Goal: Check status: Check status

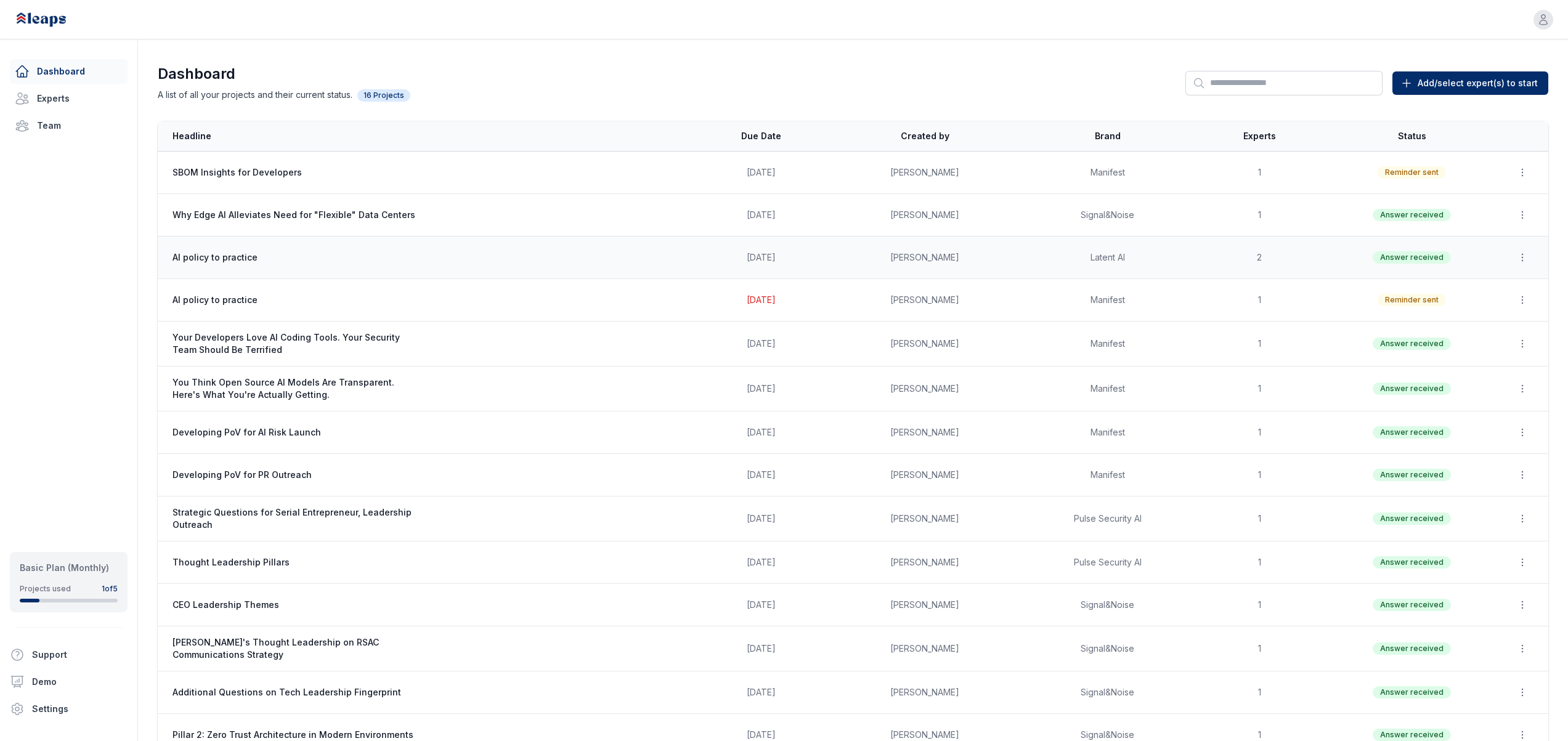
click at [840, 261] on td "[PERSON_NAME]" at bounding box center [925, 257] width 182 height 43
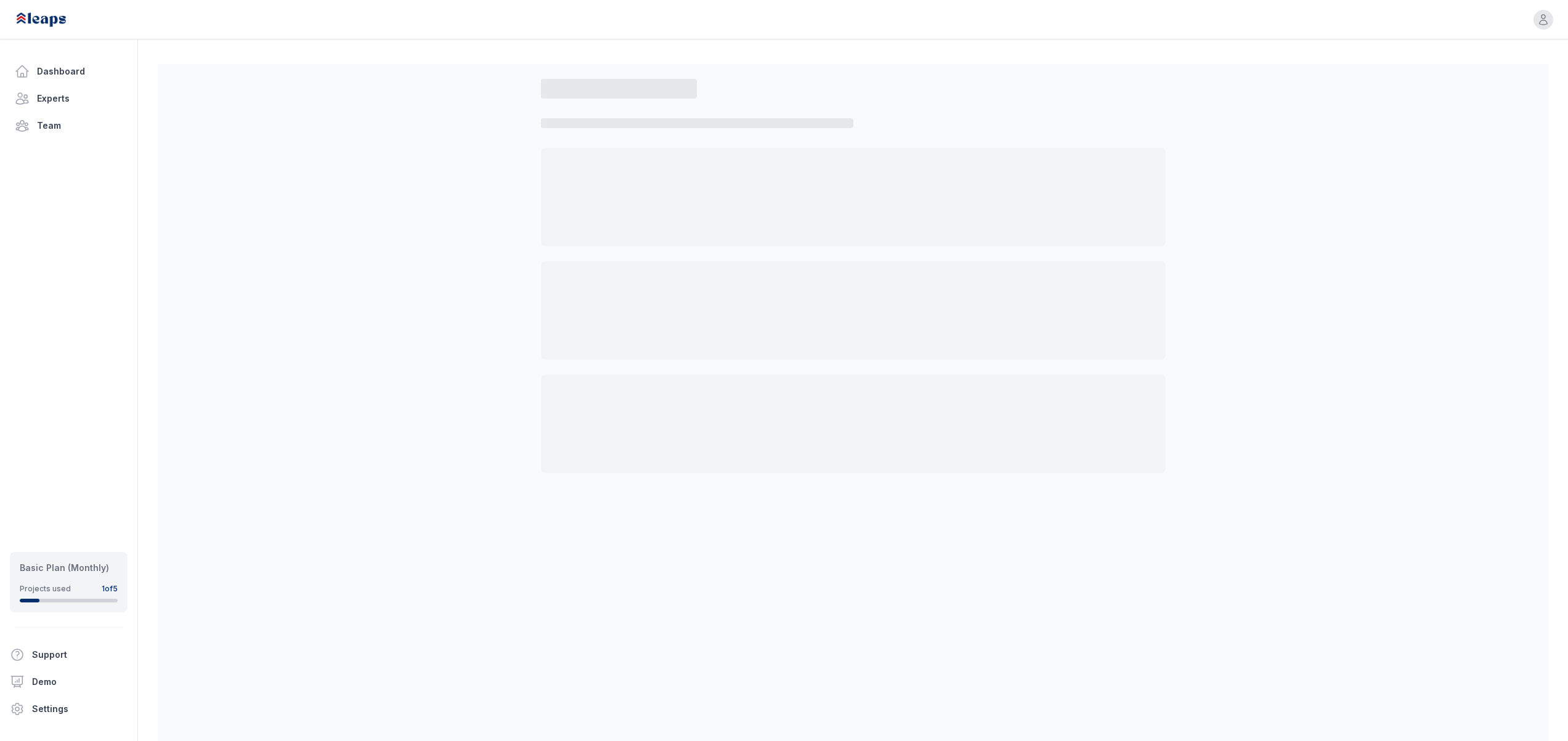
select select "*"
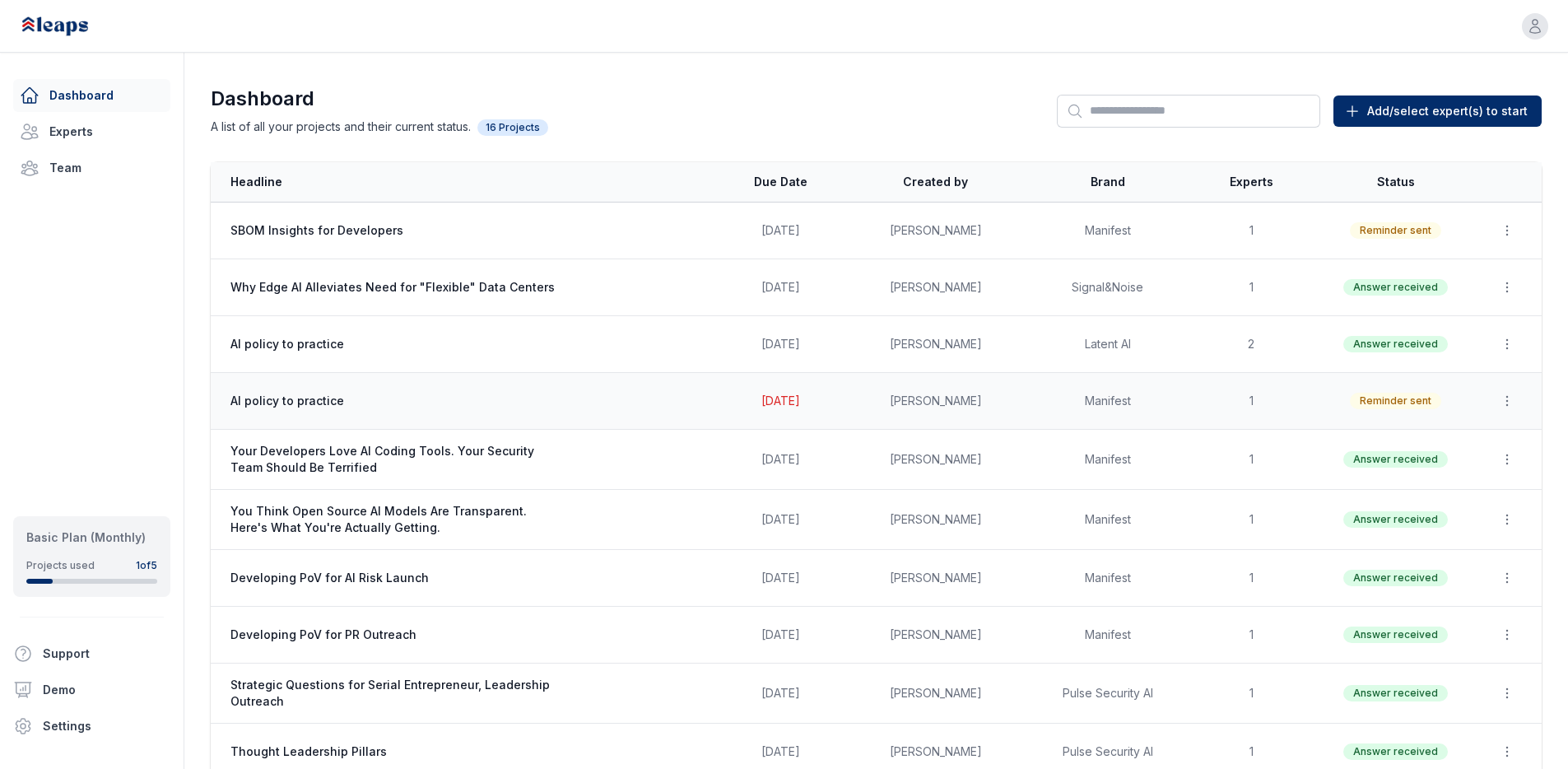
click at [800, 402] on span "[DATE]" at bounding box center [780, 400] width 39 height 14
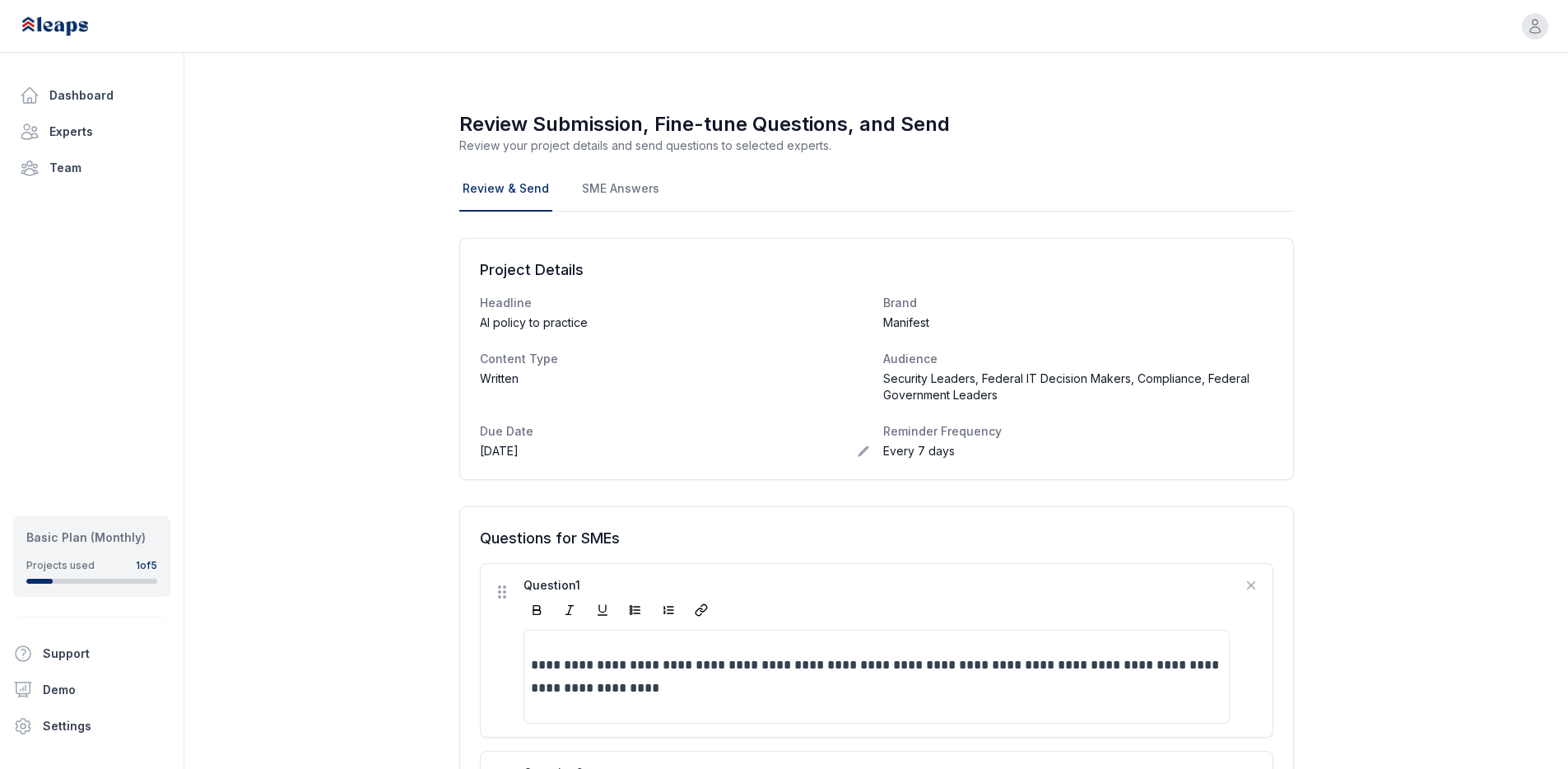
scroll to position [3, 0]
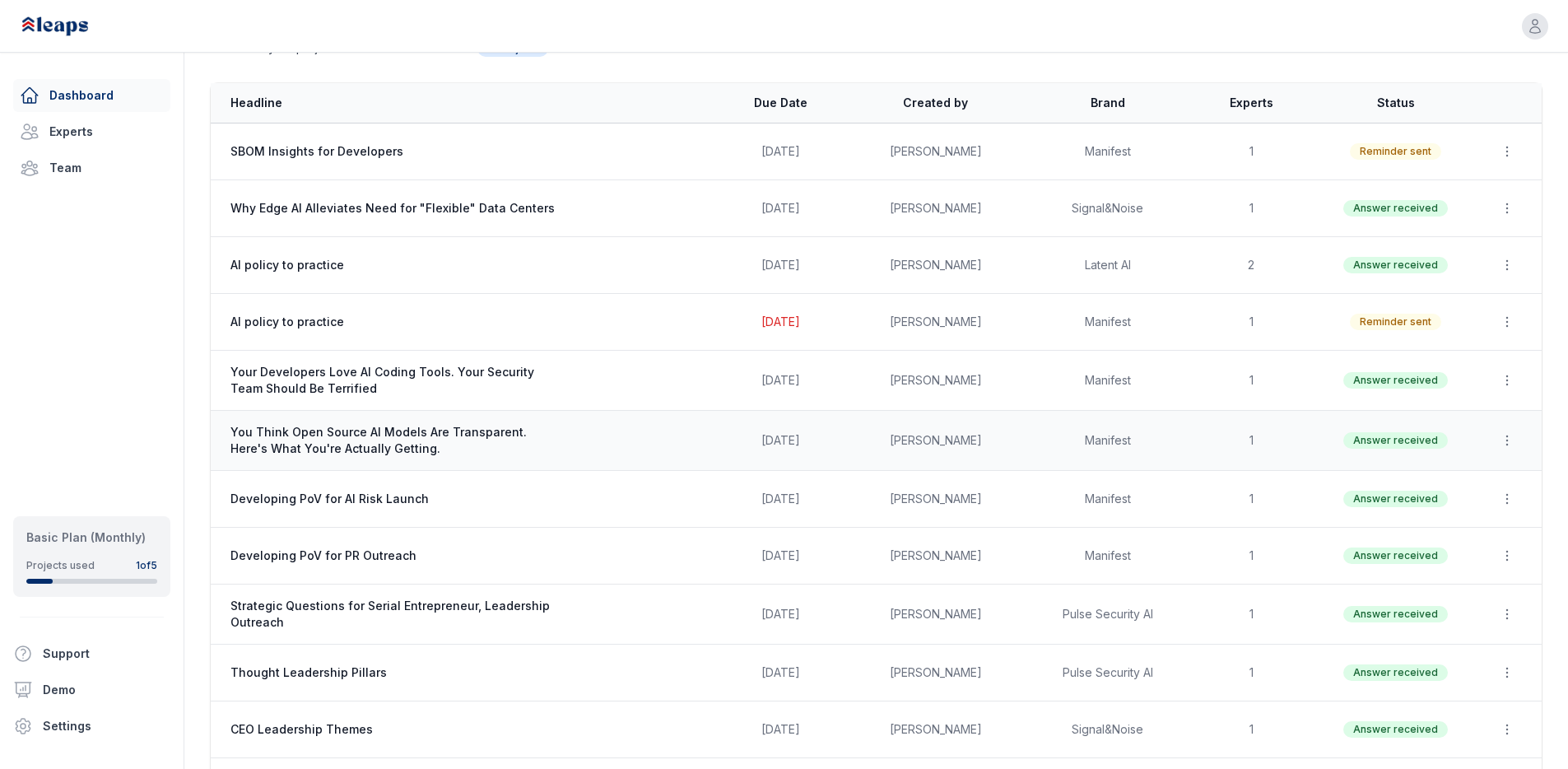
scroll to position [12, 0]
